Goal: Task Accomplishment & Management: Manage account settings

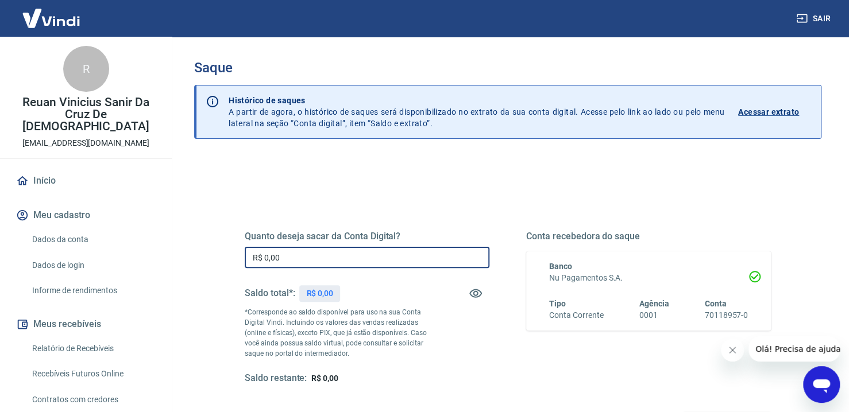
click at [381, 252] on input "R$ 0,00" at bounding box center [367, 257] width 245 height 21
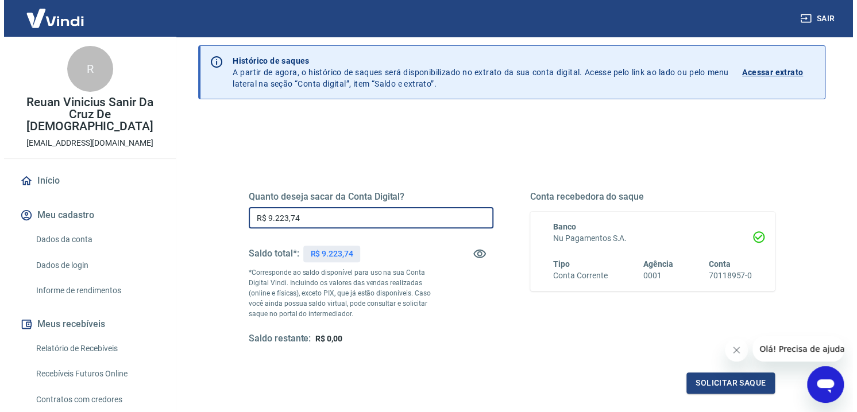
scroll to position [115, 0]
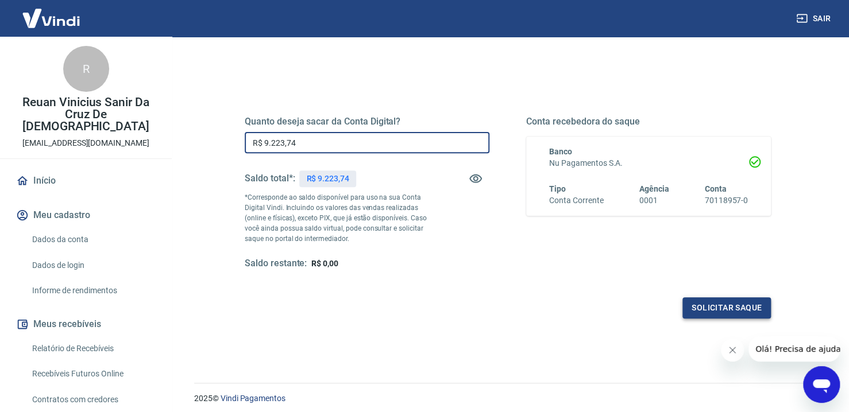
type input "R$ 9.223,74"
click at [695, 311] on button "Solicitar saque" at bounding box center [726, 307] width 88 height 21
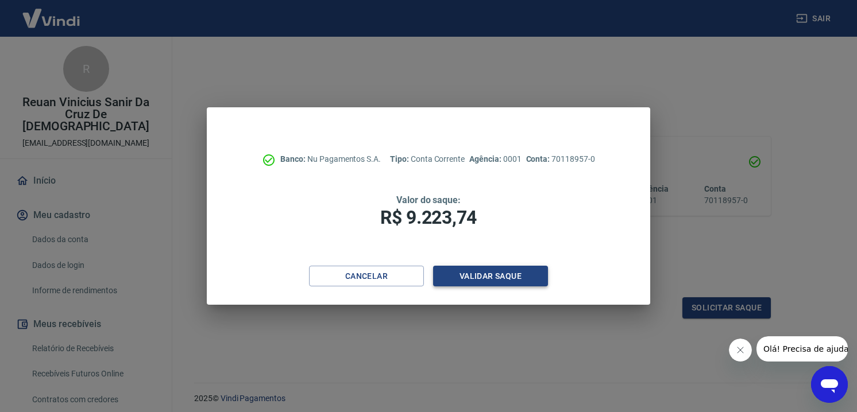
click at [519, 284] on button "Validar saque" at bounding box center [490, 276] width 115 height 21
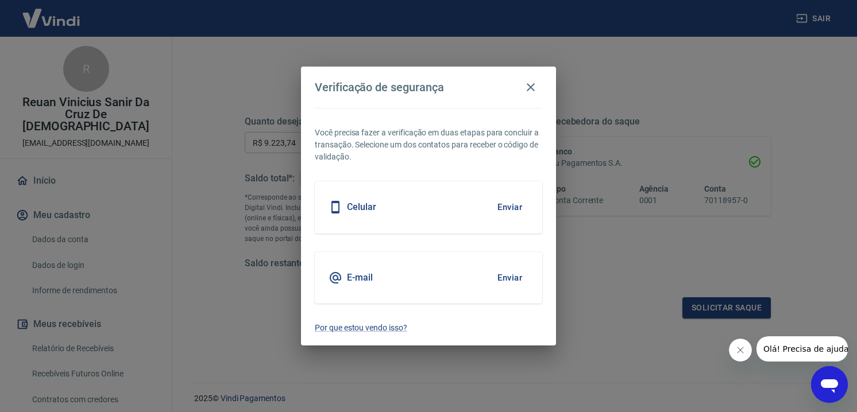
click at [498, 280] on button "Enviar" at bounding box center [509, 278] width 37 height 24
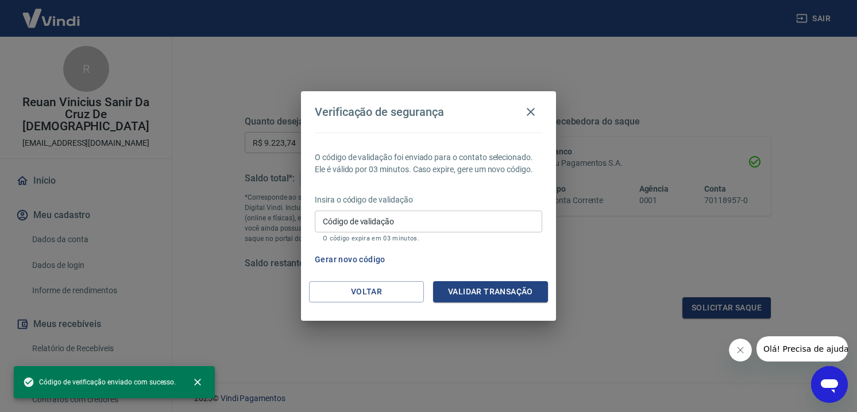
click at [405, 227] on input "Código de validação" at bounding box center [428, 221] width 227 height 21
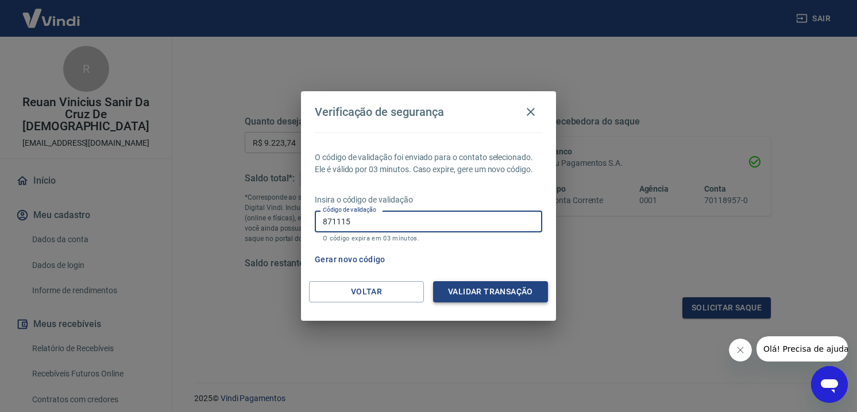
type input "871115"
click at [482, 288] on button "Validar transação" at bounding box center [490, 291] width 115 height 21
